Goal: Task Accomplishment & Management: Manage account settings

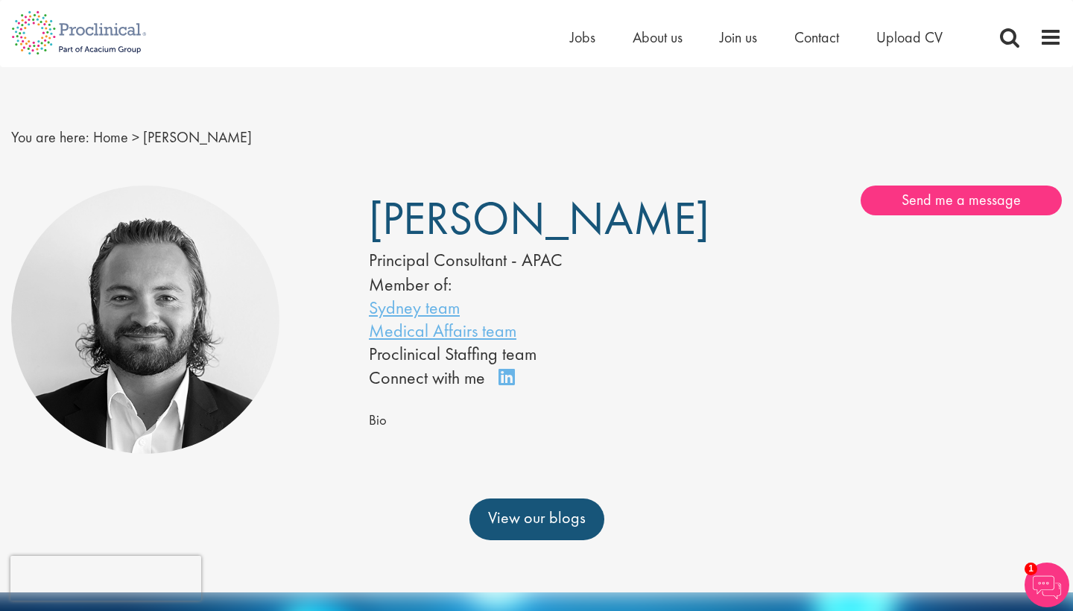
click at [121, 37] on img at bounding box center [79, 33] width 158 height 66
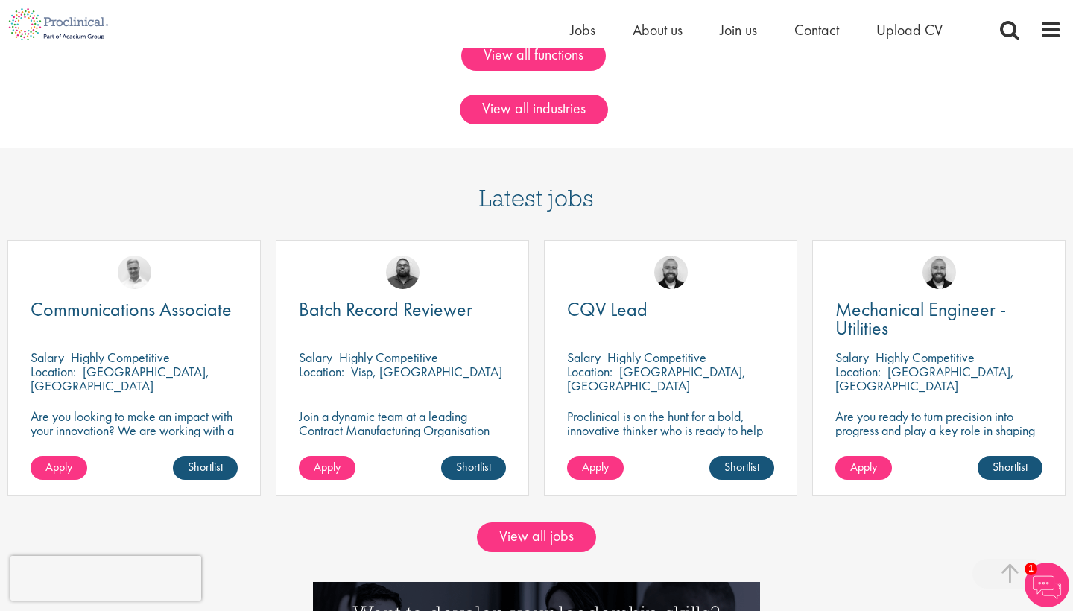
scroll to position [1213, 0]
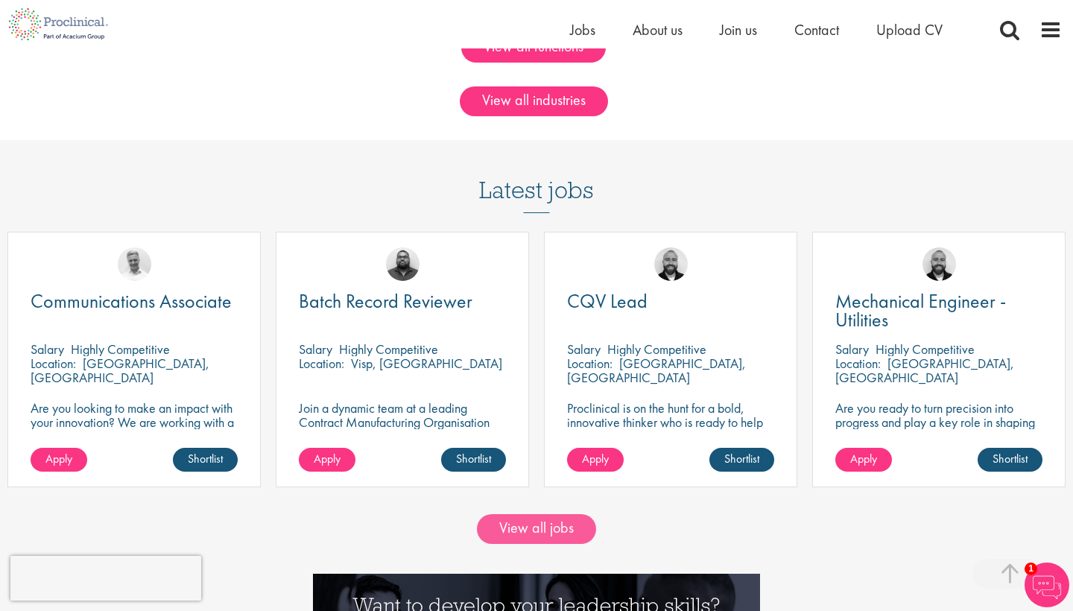
click at [583, 523] on link "View all jobs" at bounding box center [536, 529] width 119 height 30
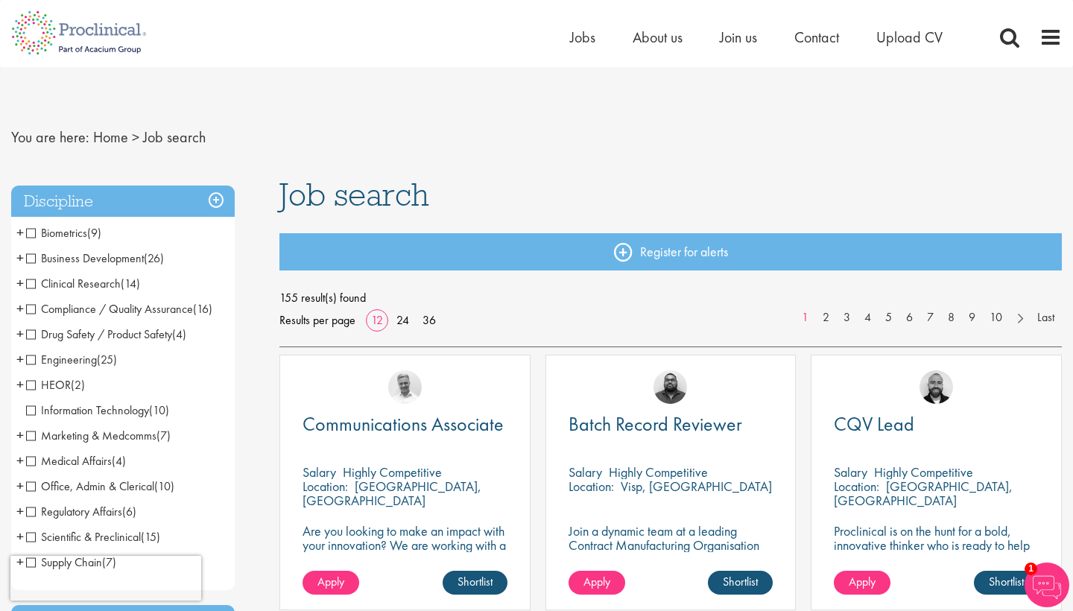
click at [118, 338] on span "Drug Safety / Product Safety" at bounding box center [99, 334] width 146 height 16
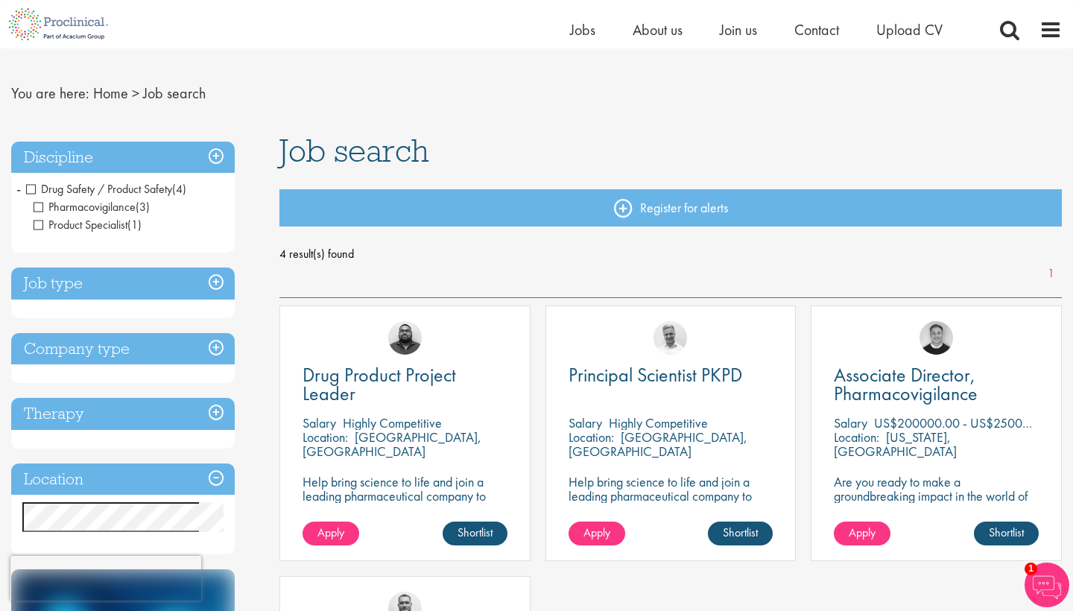
scroll to position [24, 0]
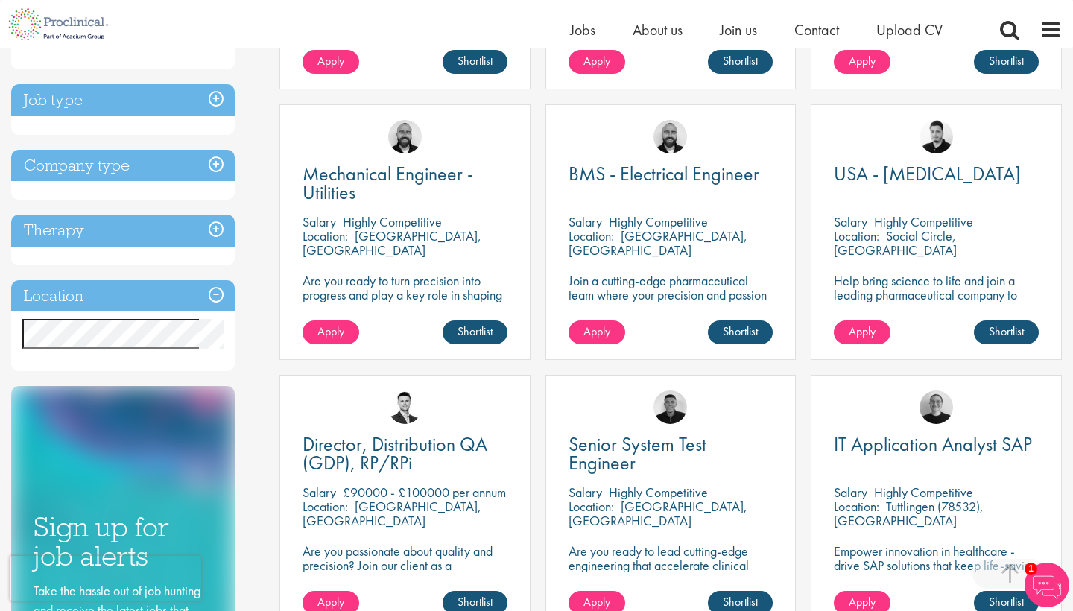
scroll to position [508, 0]
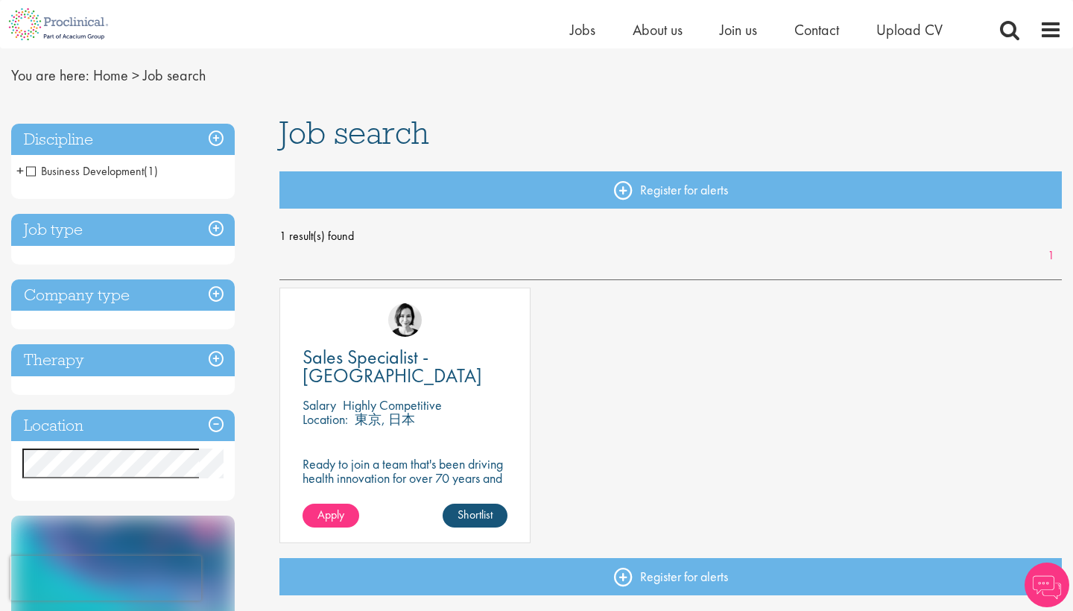
scroll to position [45, 0]
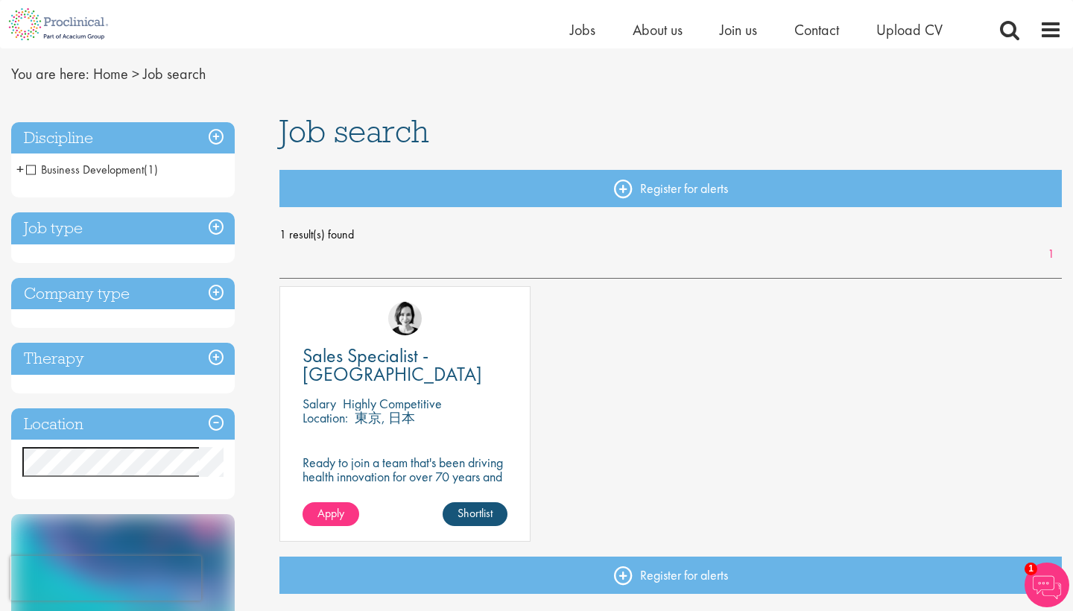
click at [399, 455] on p "Ready to join a team that's been driving health innovation for over 70 years an…" at bounding box center [405, 483] width 205 height 57
click at [464, 512] on link "Shortlist" at bounding box center [475, 514] width 65 height 24
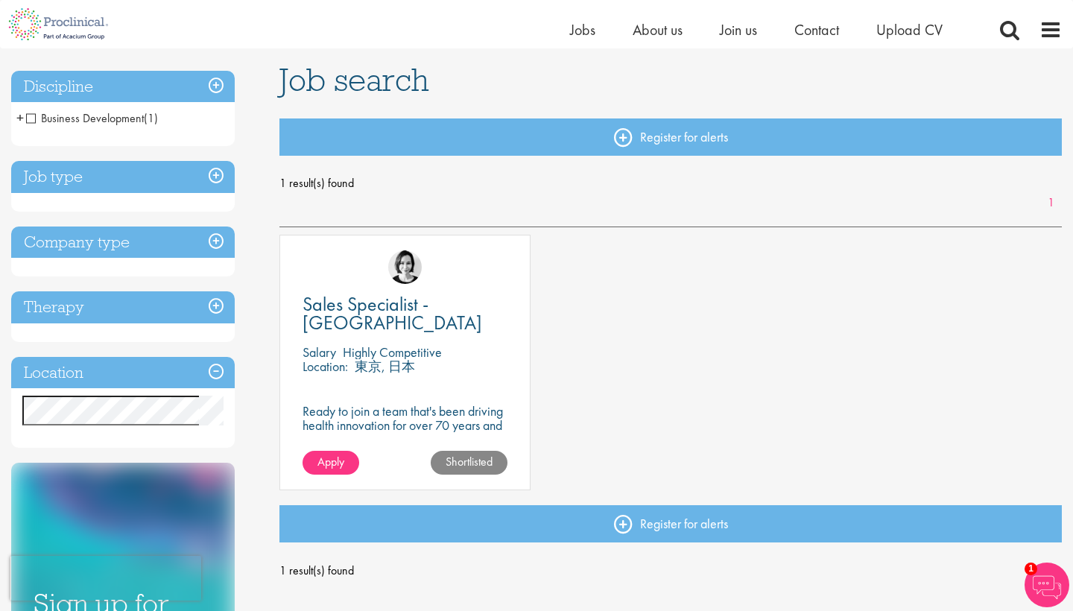
scroll to position [113, 0]
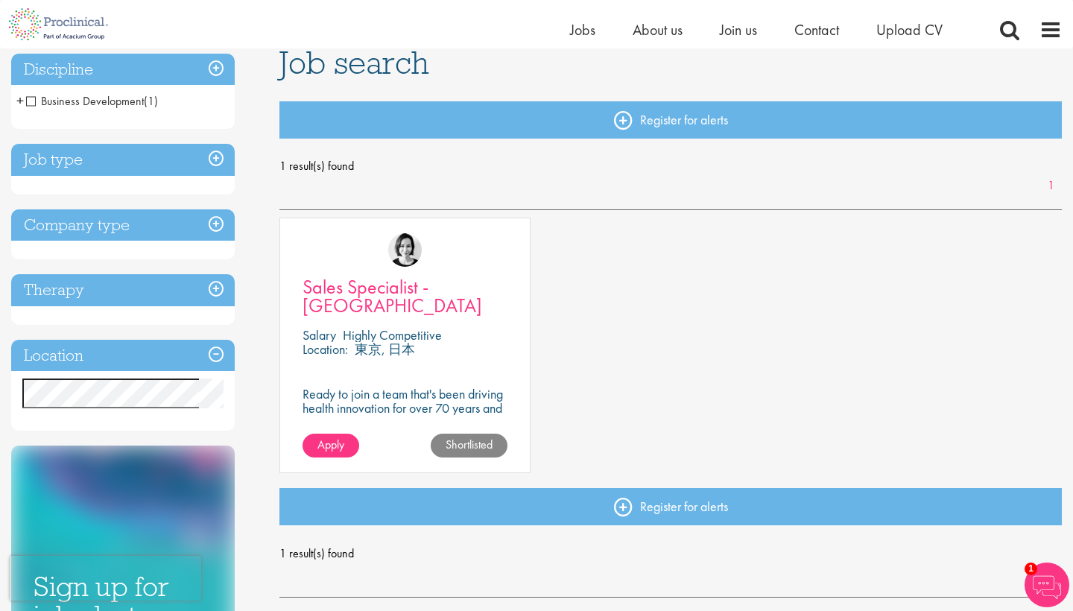
click at [435, 291] on span "Sales Specialist - [GEOGRAPHIC_DATA]" at bounding box center [393, 296] width 180 height 44
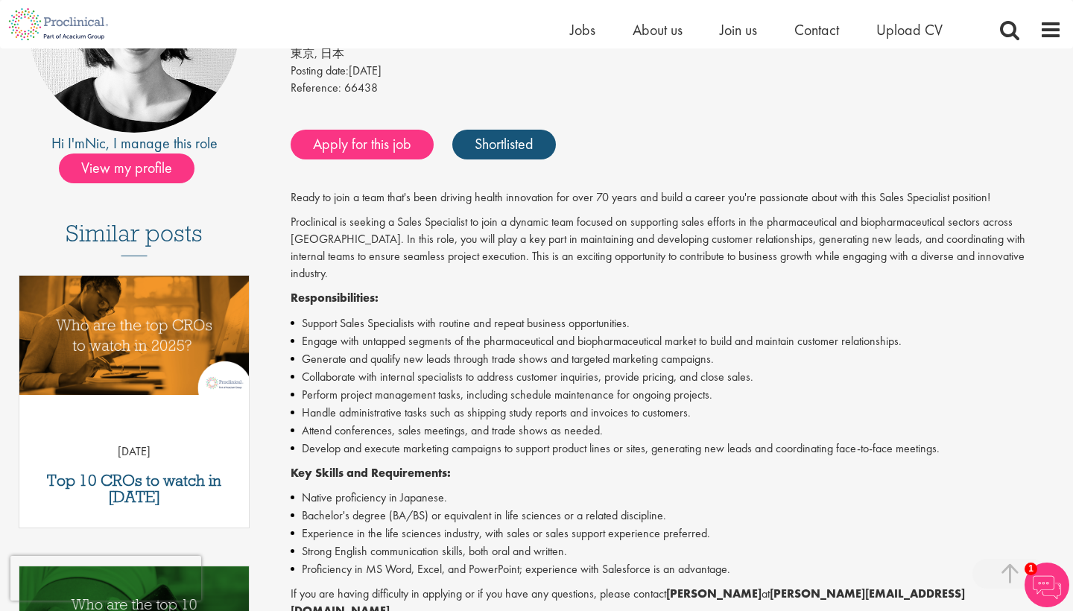
scroll to position [246, 0]
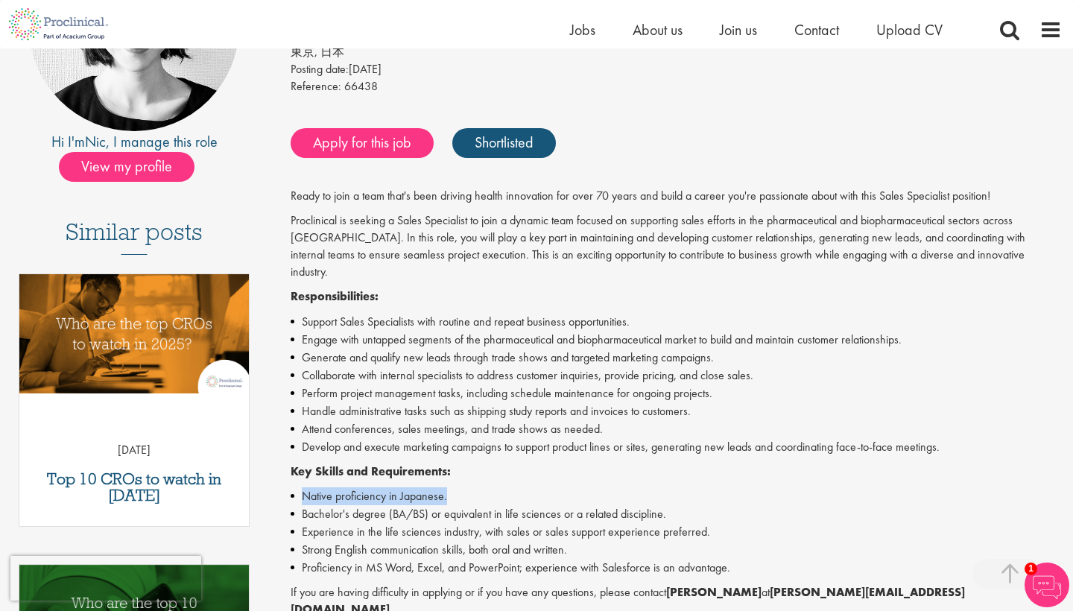
drag, startPoint x: 304, startPoint y: 473, endPoint x: 458, endPoint y: 464, distance: 154.5
click at [458, 487] on li "Native proficiency in Japanese." at bounding box center [676, 496] width 771 height 18
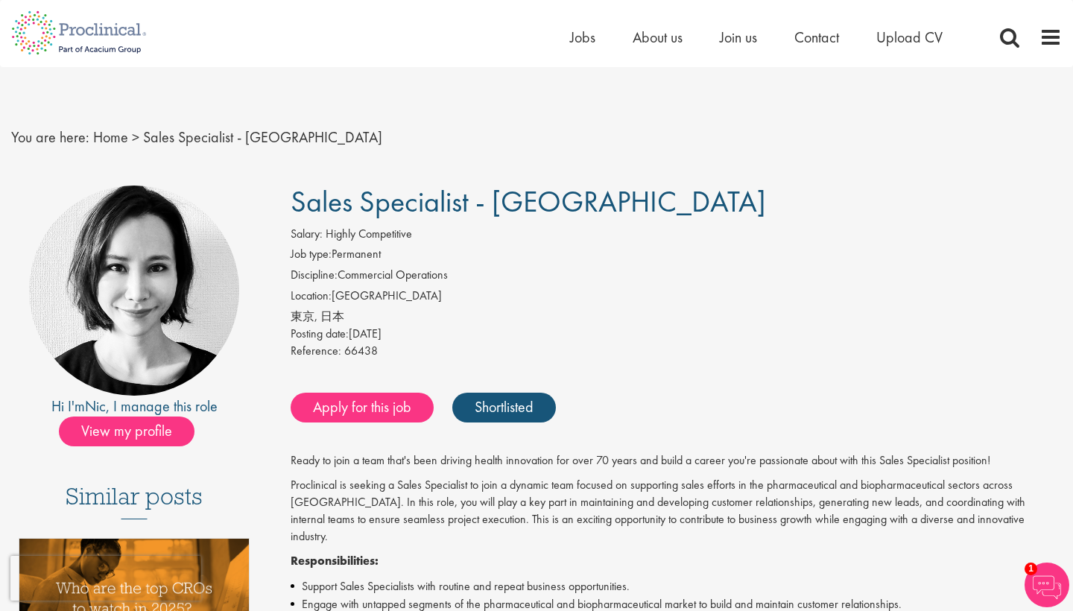
scroll to position [0, 0]
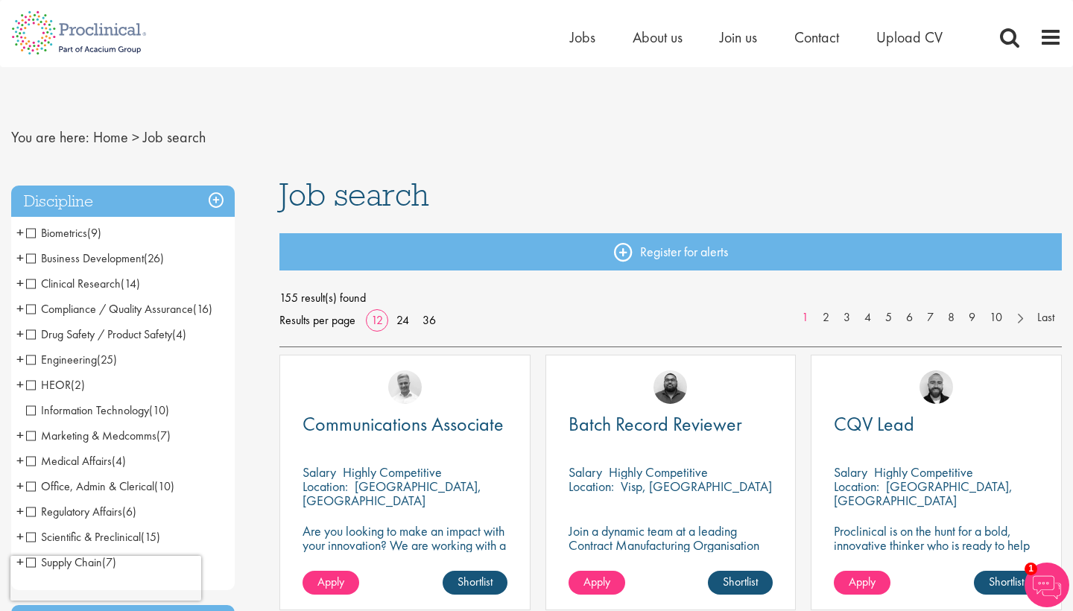
click at [75, 333] on span "Drug Safety / Product Safety" at bounding box center [99, 334] width 146 height 16
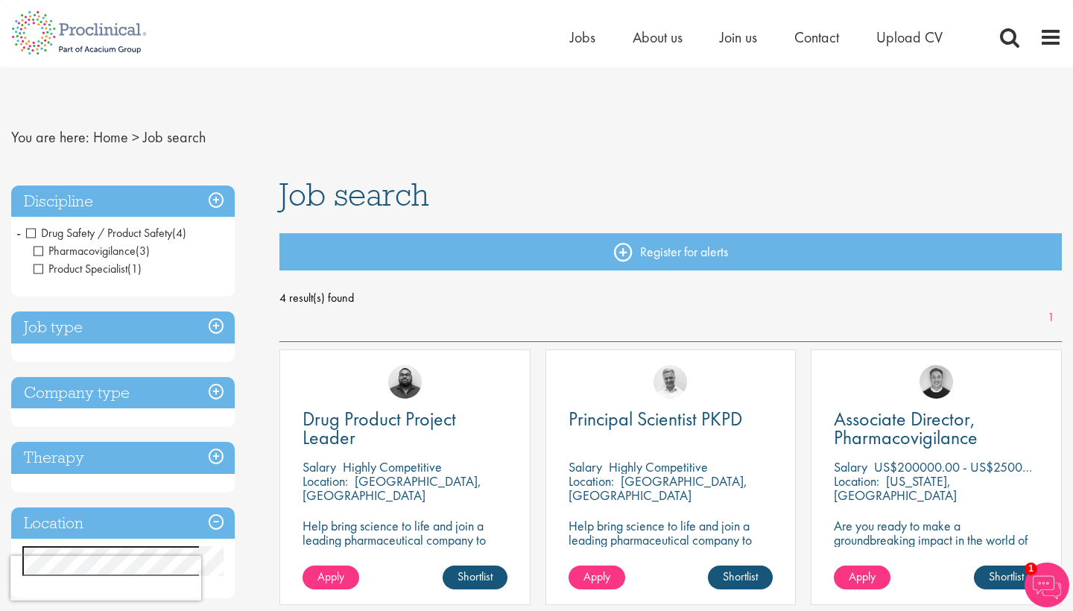
click at [134, 28] on img at bounding box center [79, 33] width 158 height 66
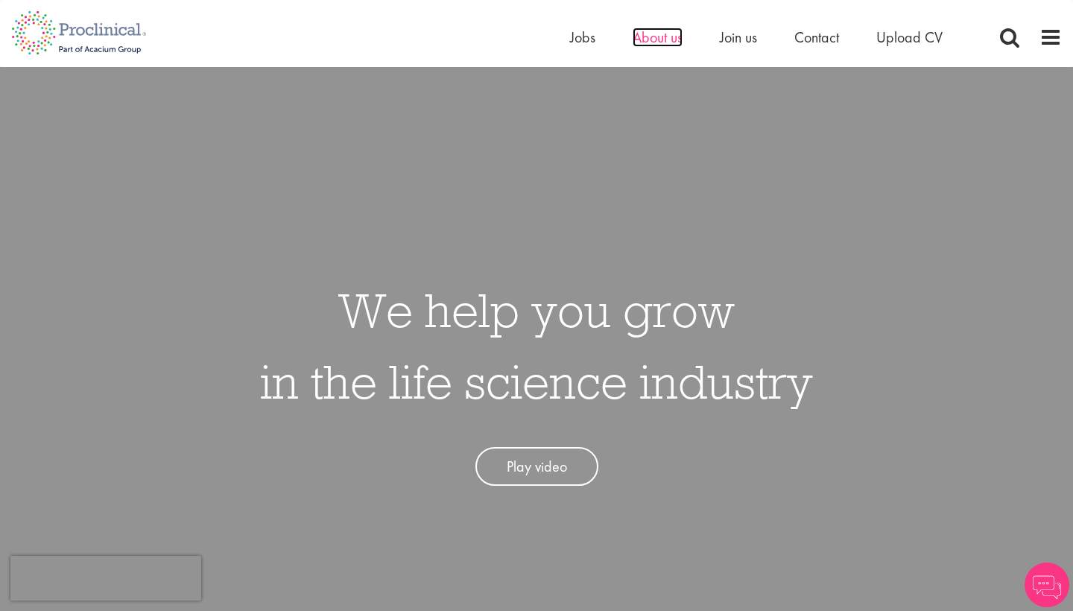
click at [660, 34] on span "About us" at bounding box center [658, 37] width 50 height 19
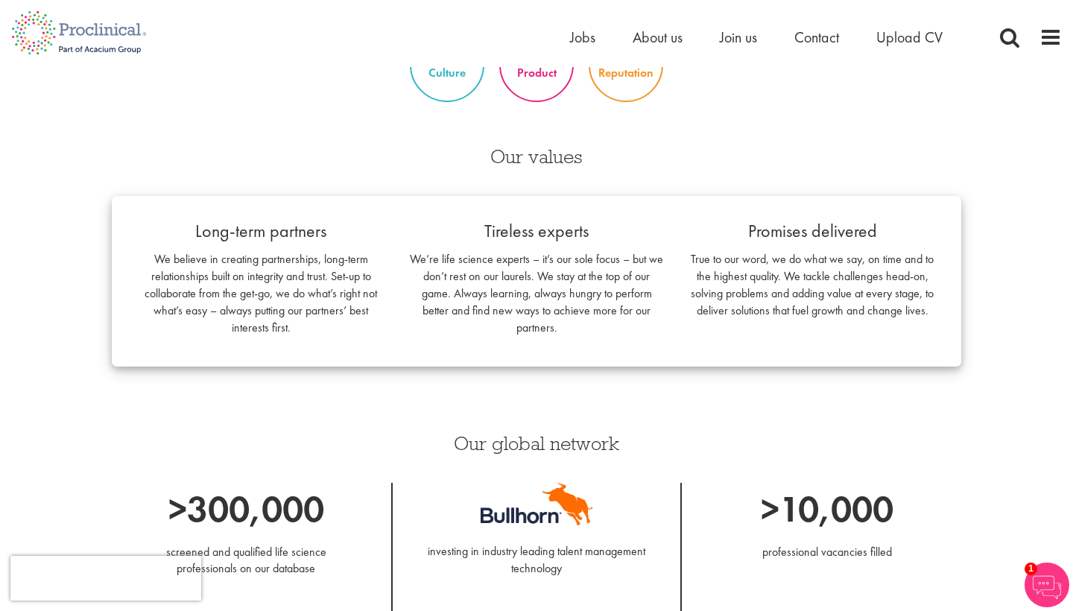
scroll to position [737, 0]
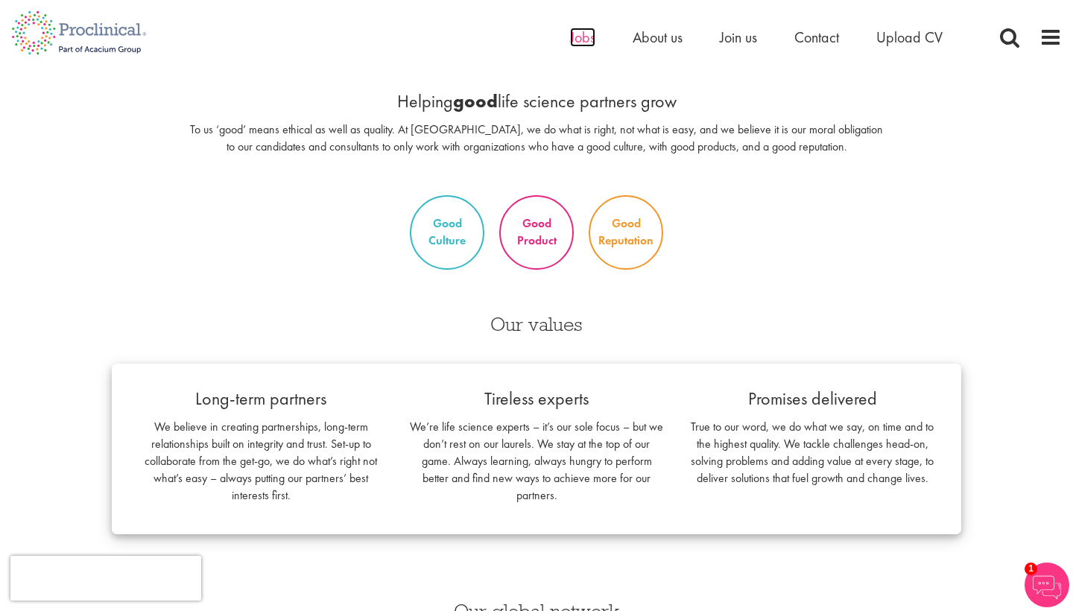
click at [586, 35] on span "Jobs" at bounding box center [582, 37] width 25 height 19
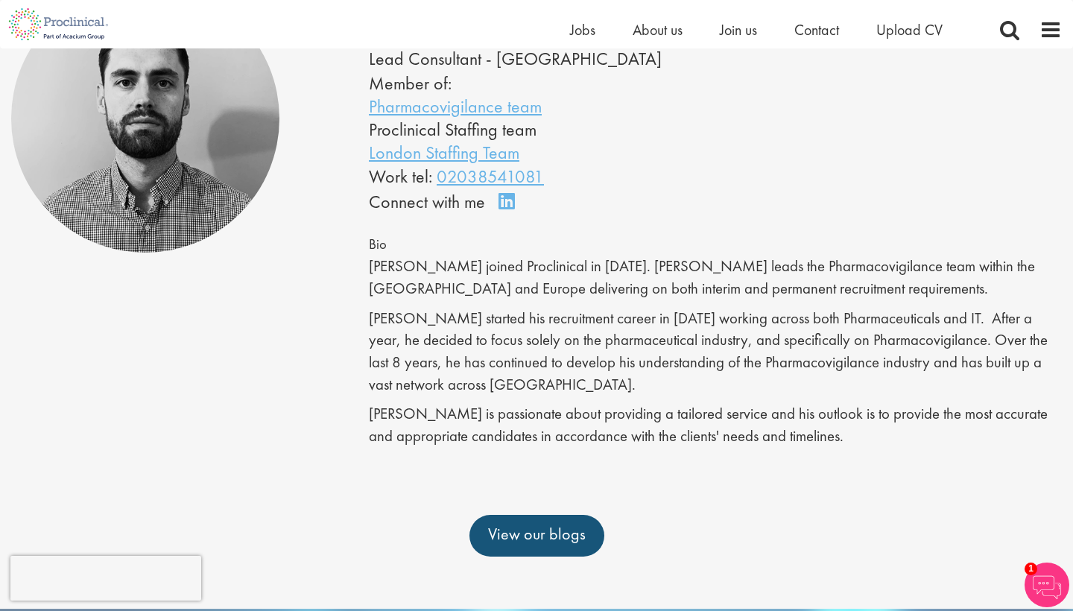
scroll to position [183, 0]
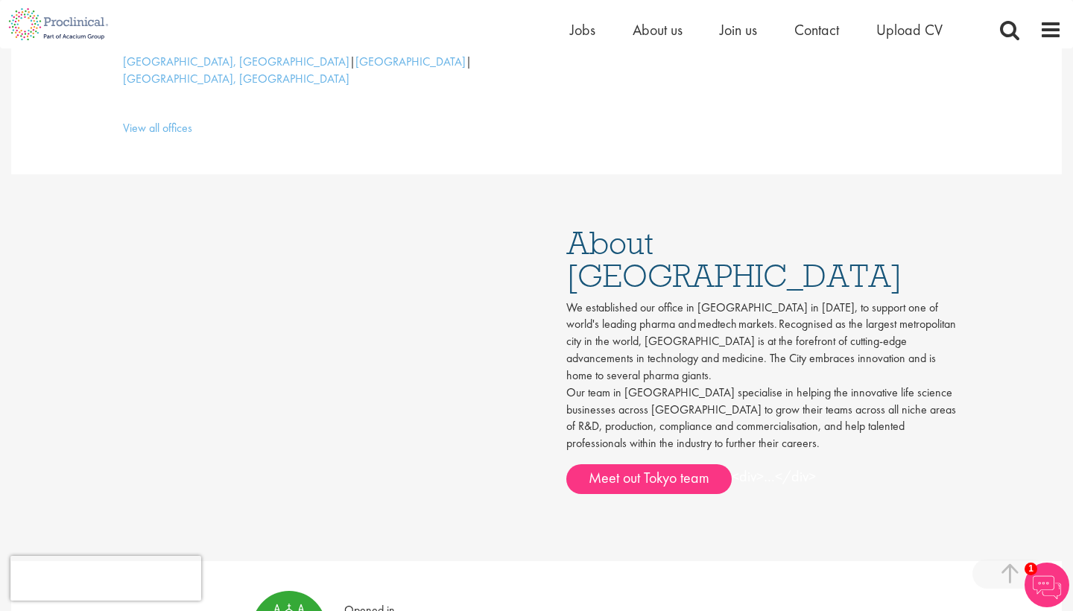
scroll to position [552, 0]
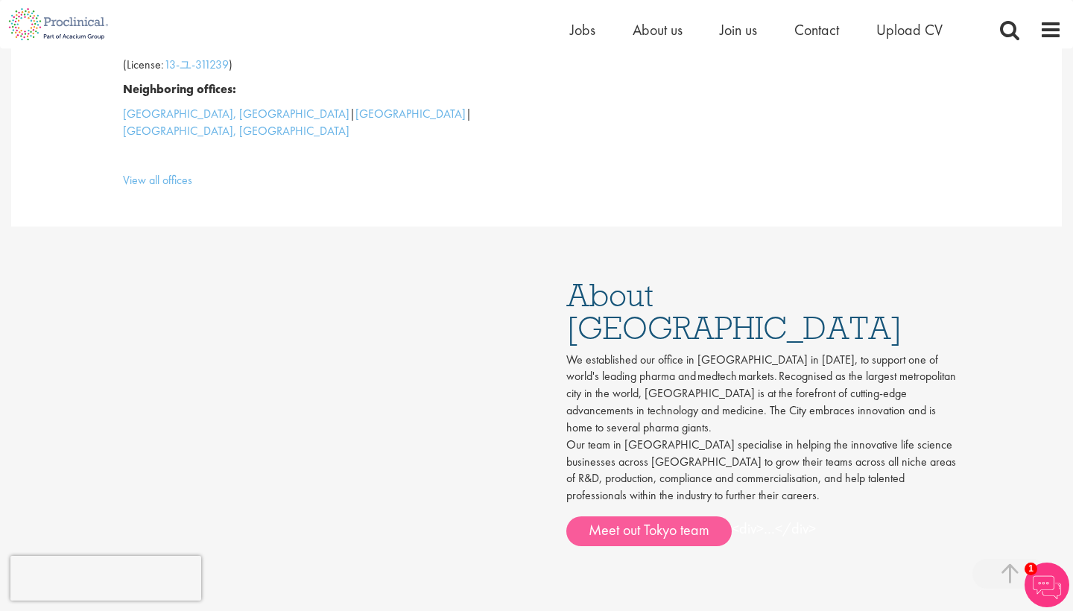
click at [685, 517] on link "Meet out Tokyo team" at bounding box center [648, 532] width 165 height 30
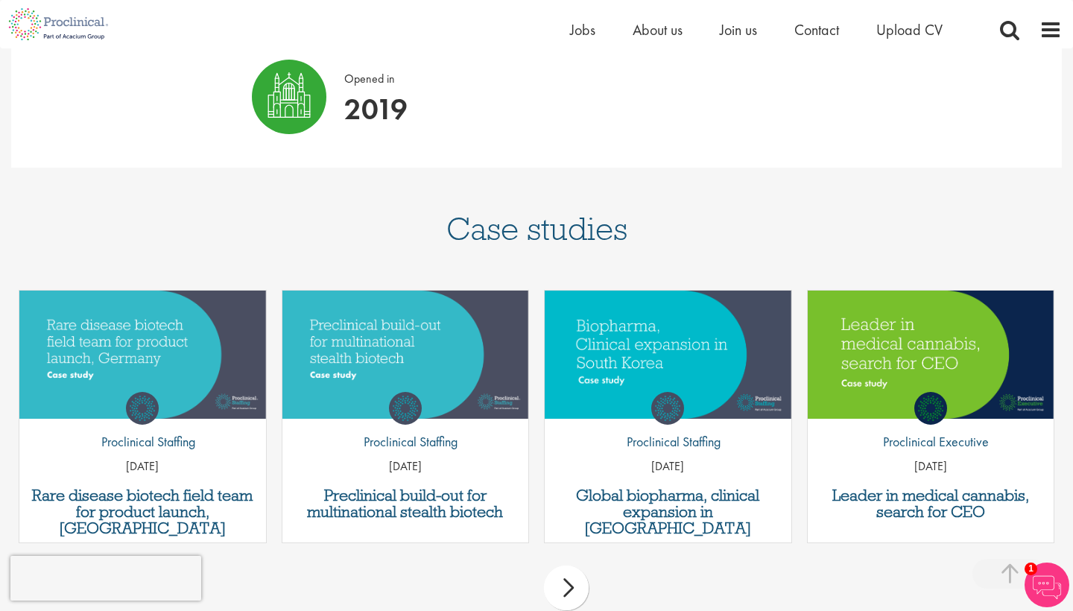
scroll to position [1137, 0]
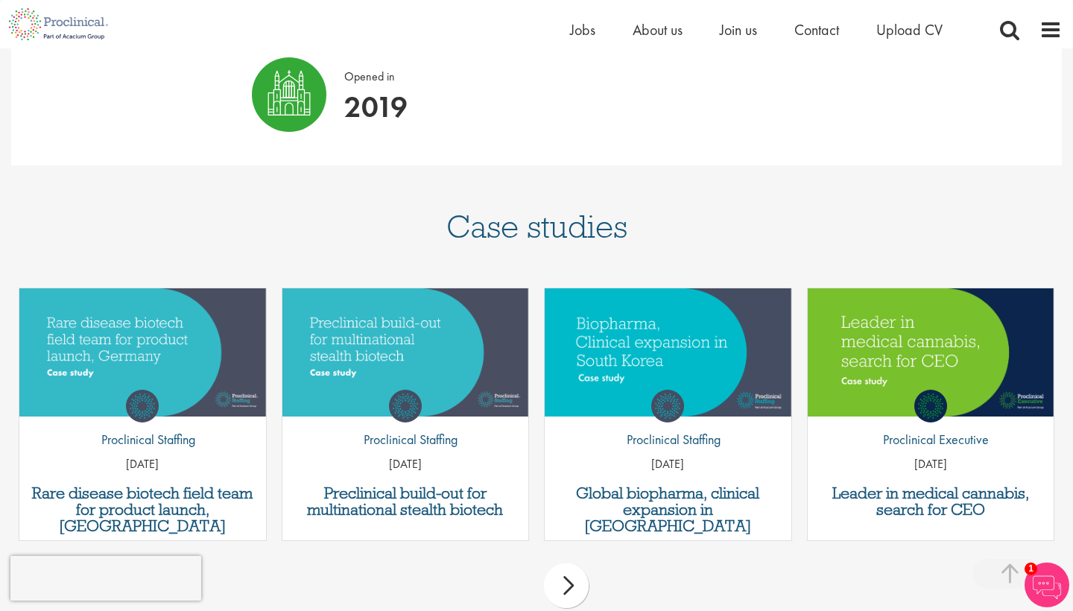
click at [558, 563] on div "next" at bounding box center [566, 585] width 45 height 45
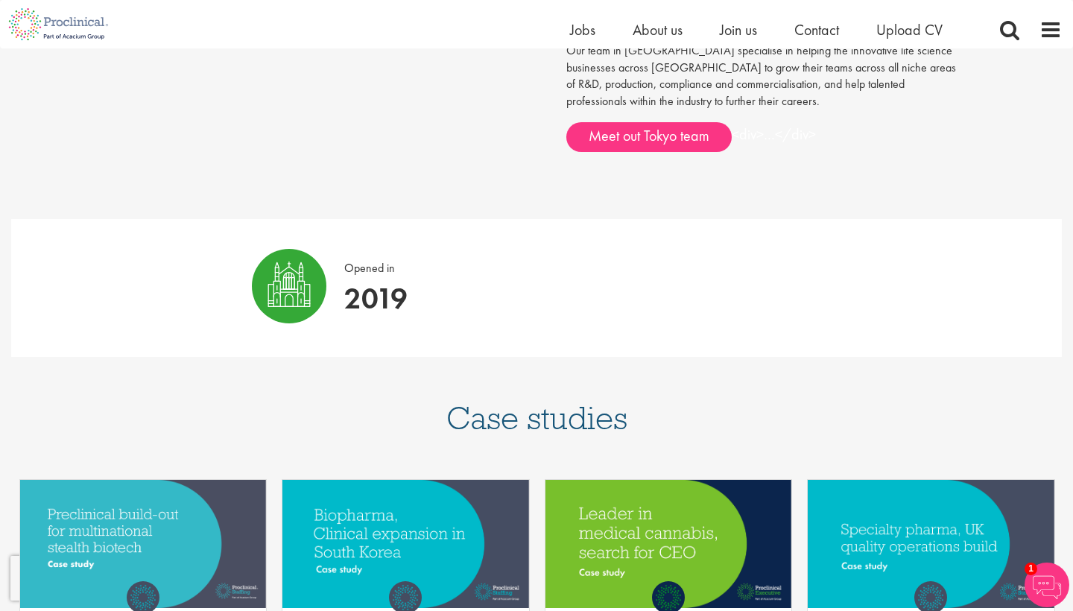
scroll to position [819, 0]
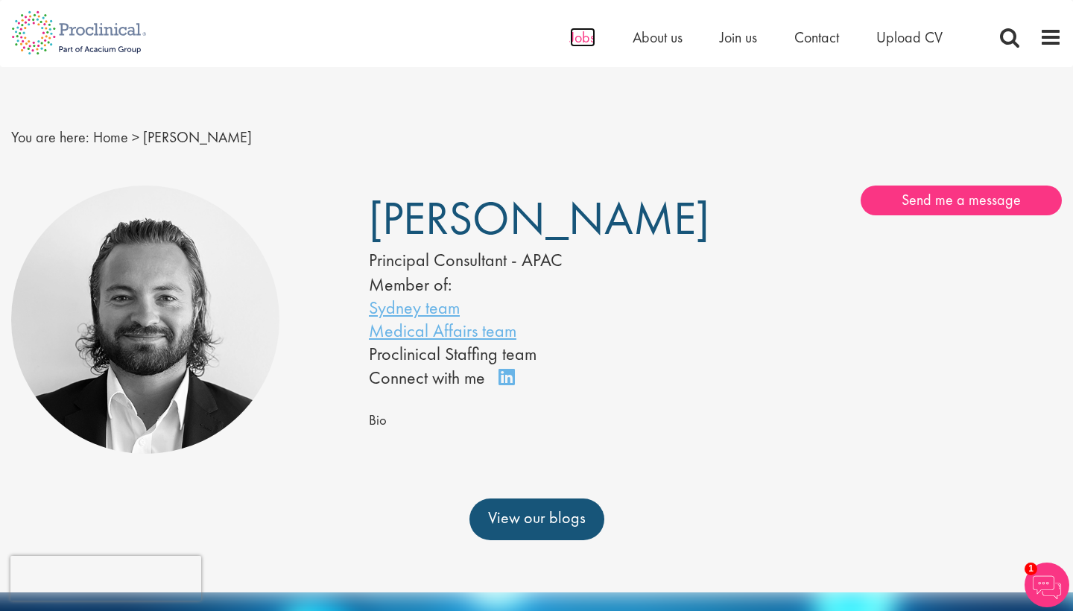
click at [578, 42] on span "Jobs" at bounding box center [582, 37] width 25 height 19
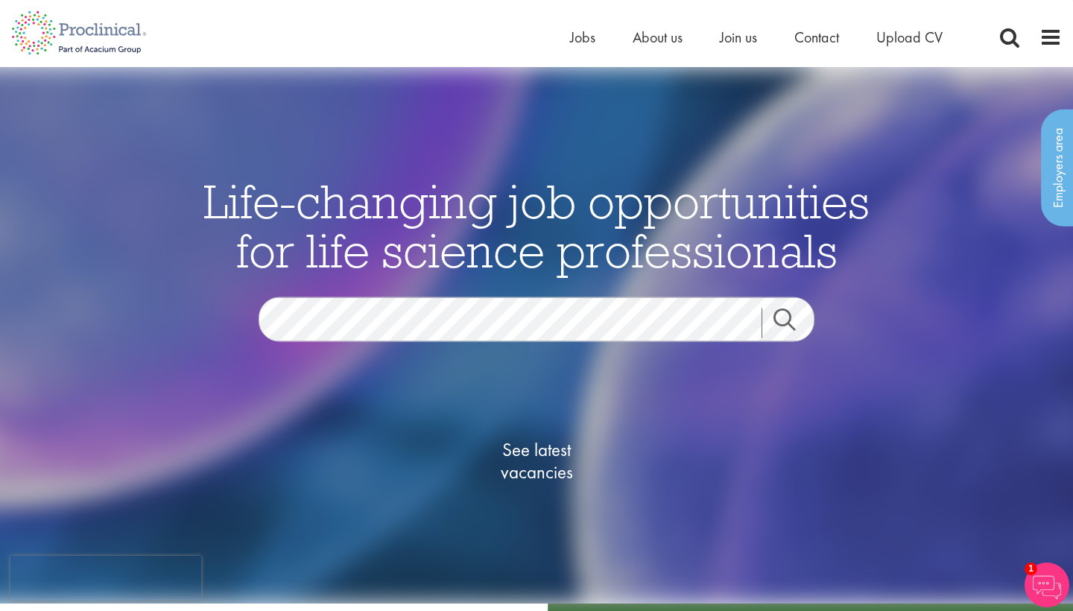
click at [555, 452] on span "See latest vacancies" at bounding box center [536, 461] width 149 height 45
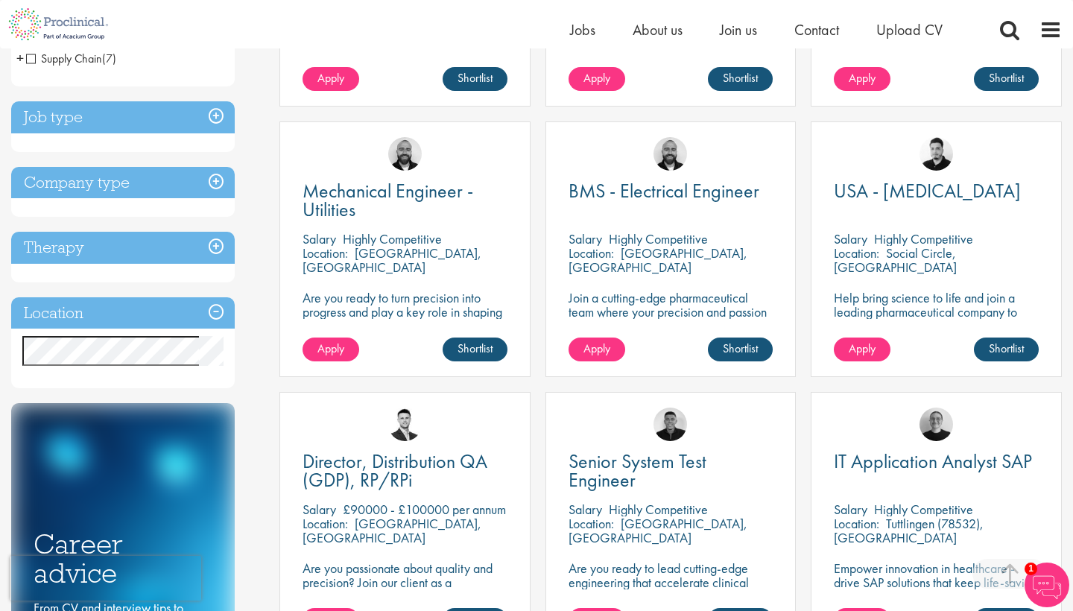
scroll to position [487, 0]
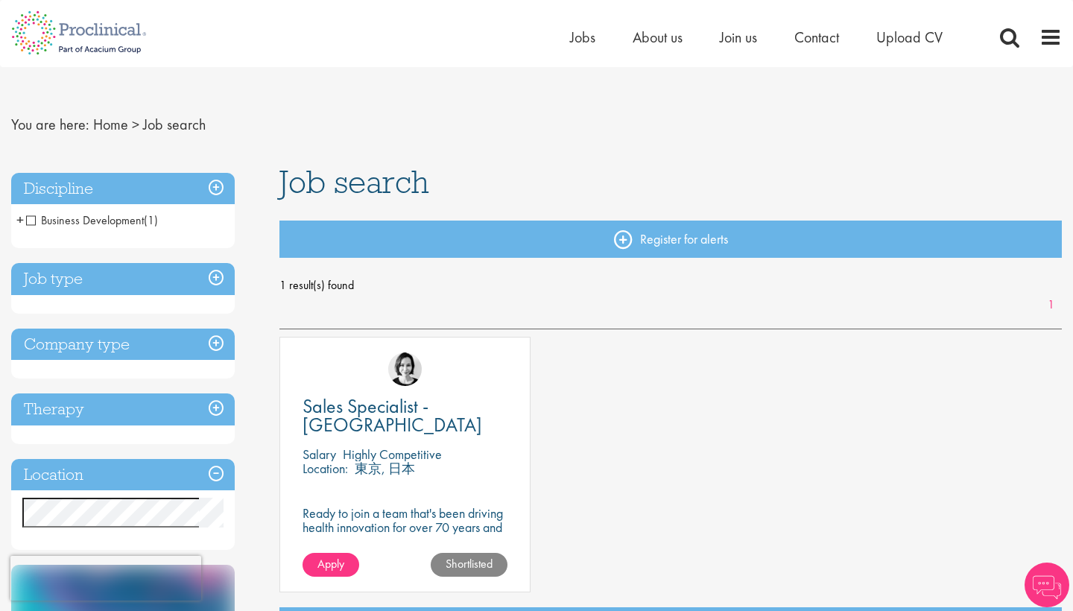
scroll to position [14, 0]
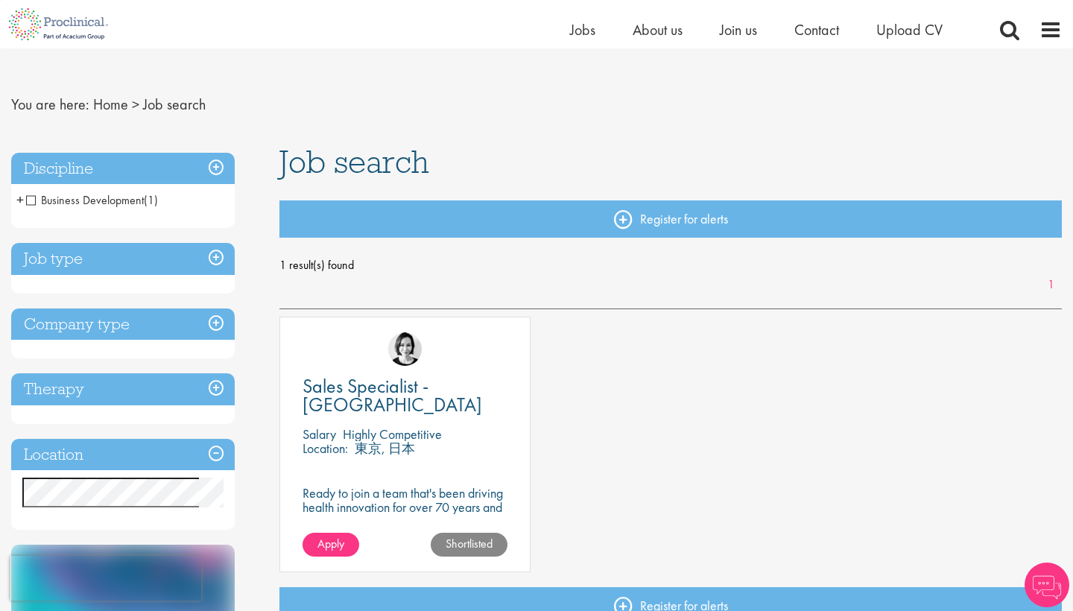
click at [379, 434] on p "Highly Competitive" at bounding box center [392, 434] width 99 height 17
click at [407, 382] on span "Sales Specialist - [GEOGRAPHIC_DATA]" at bounding box center [393, 395] width 180 height 44
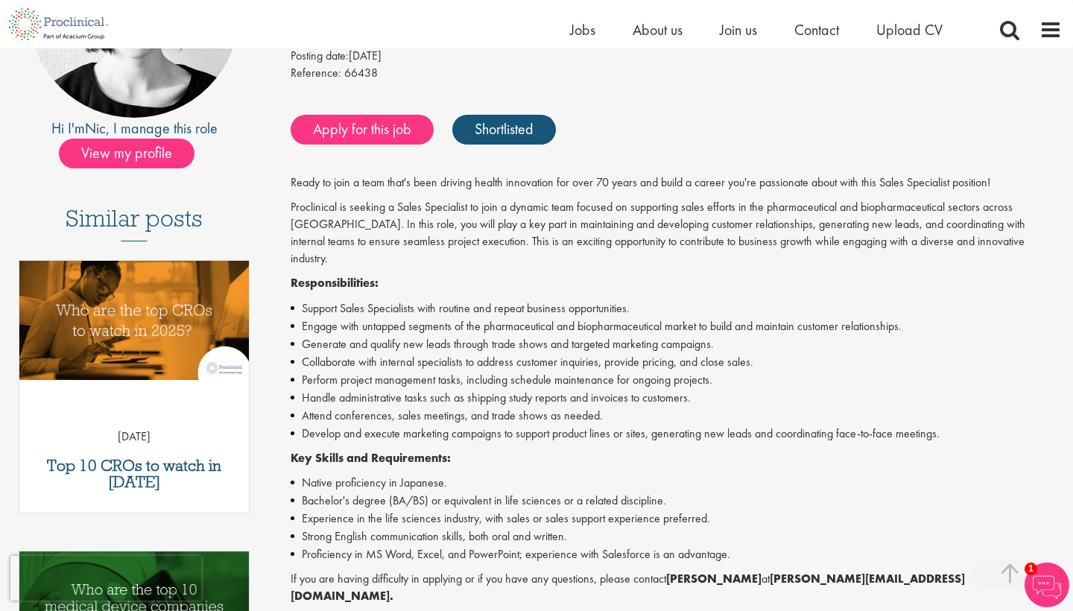
scroll to position [262, 0]
